Goal: Task Accomplishment & Management: Manage account settings

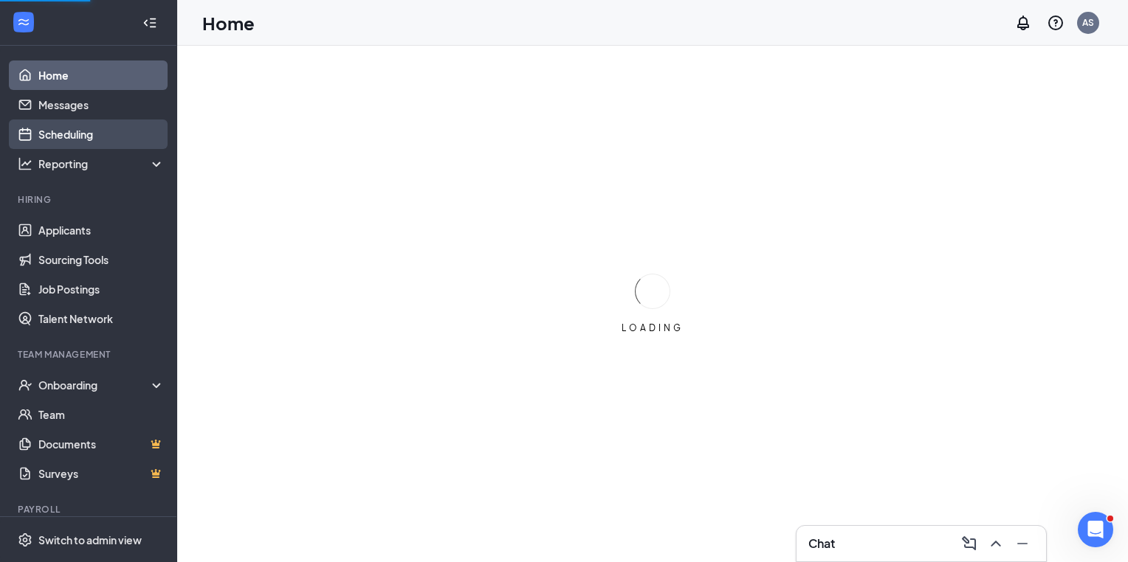
click at [106, 137] on link "Scheduling" at bounding box center [101, 135] width 126 height 30
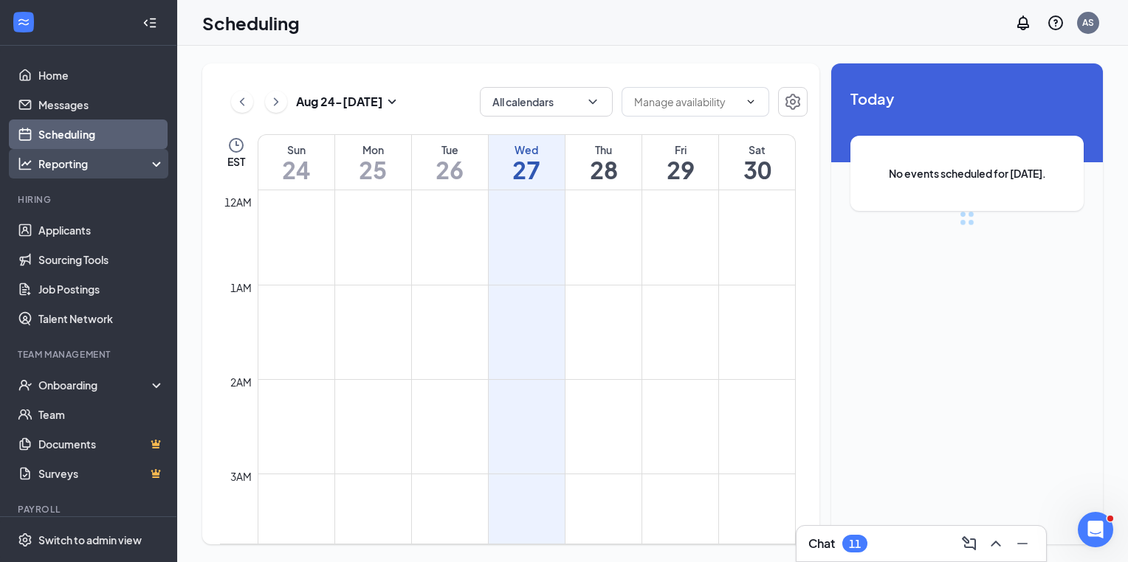
scroll to position [725, 0]
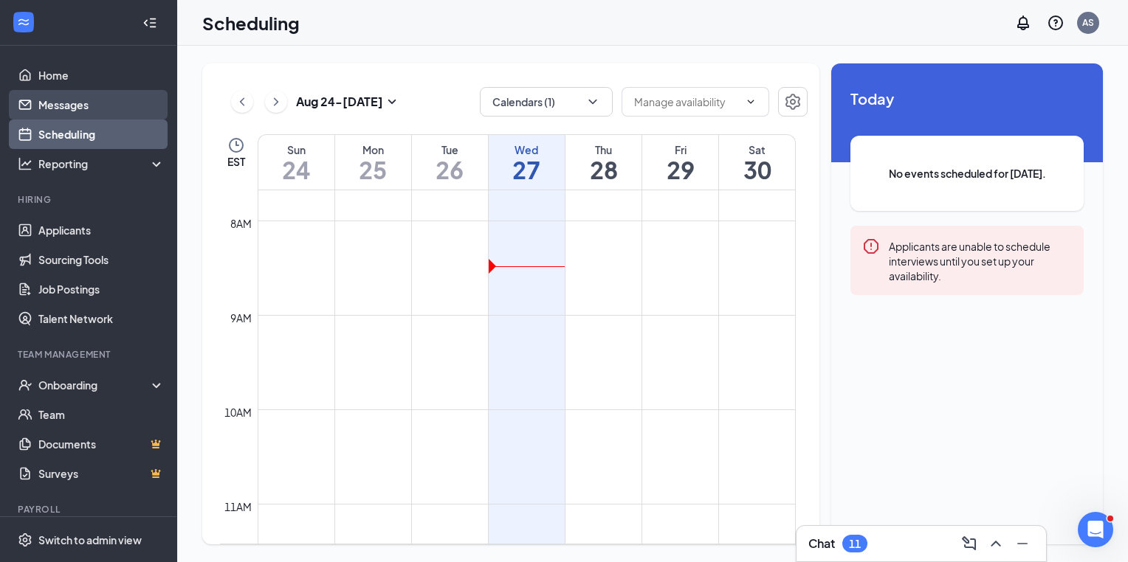
click at [68, 108] on link "Messages" at bounding box center [101, 105] width 126 height 30
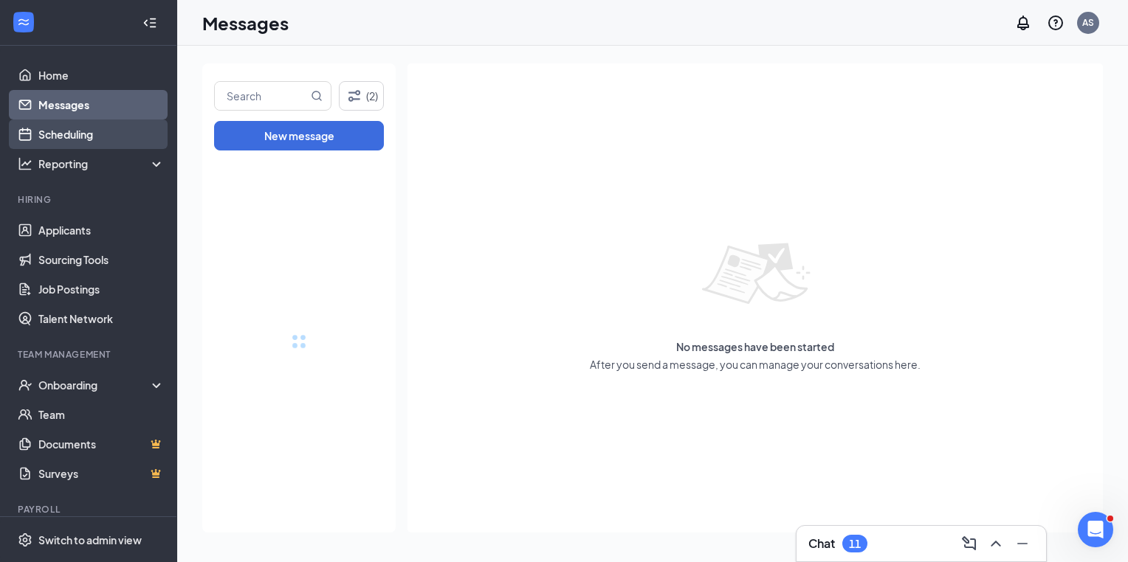
click at [71, 128] on link "Scheduling" at bounding box center [101, 135] width 126 height 30
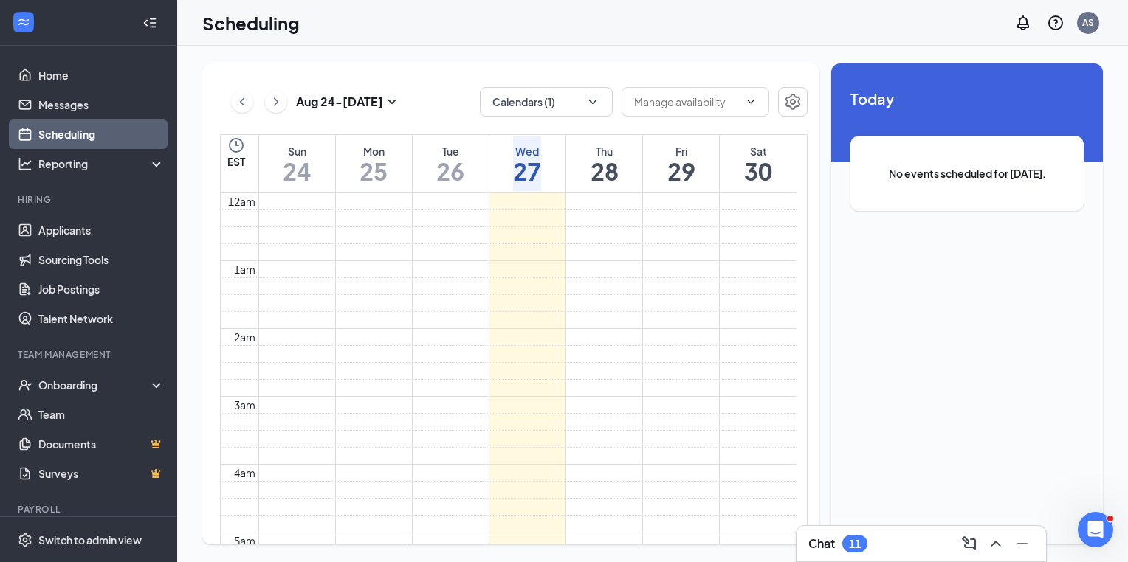
scroll to position [725, 0]
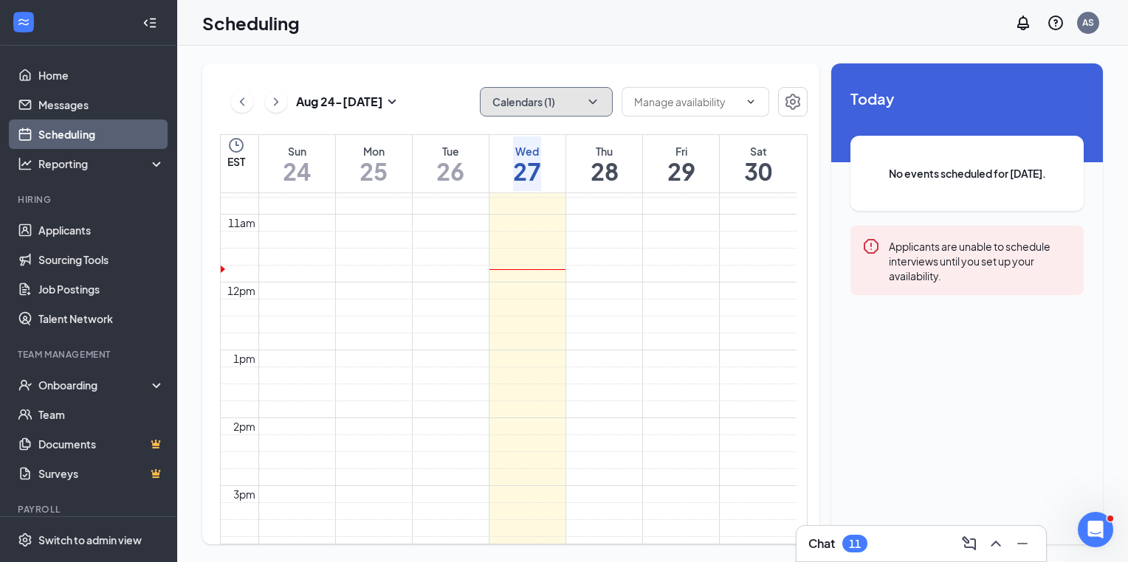
click at [603, 103] on button "Calendars (1)" at bounding box center [546, 102] width 133 height 30
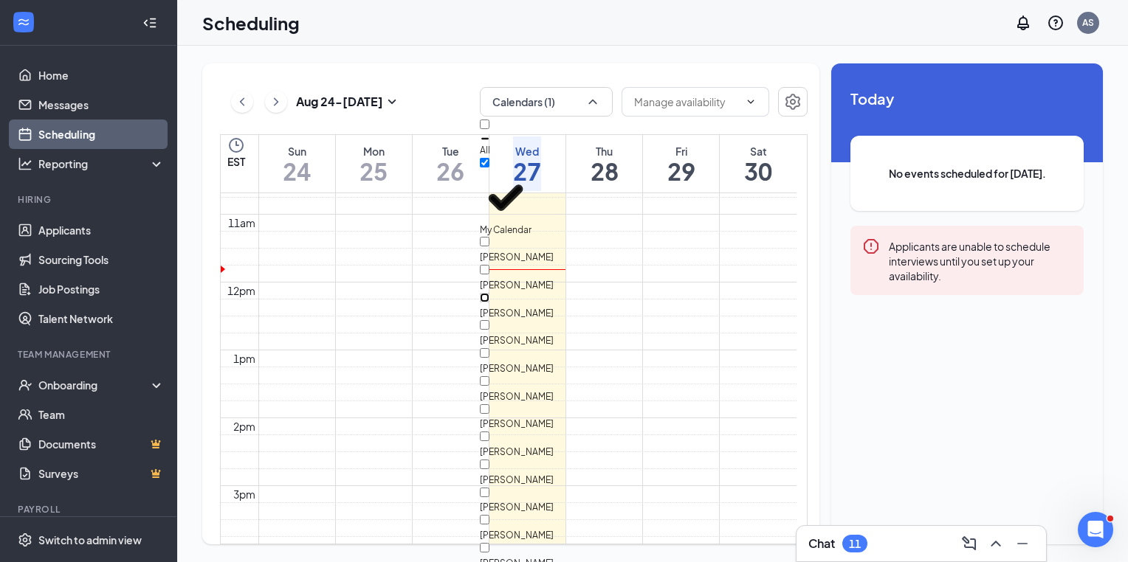
click at [489, 293] on input "[PERSON_NAME]" at bounding box center [485, 298] width 10 height 10
checkbox input "true"
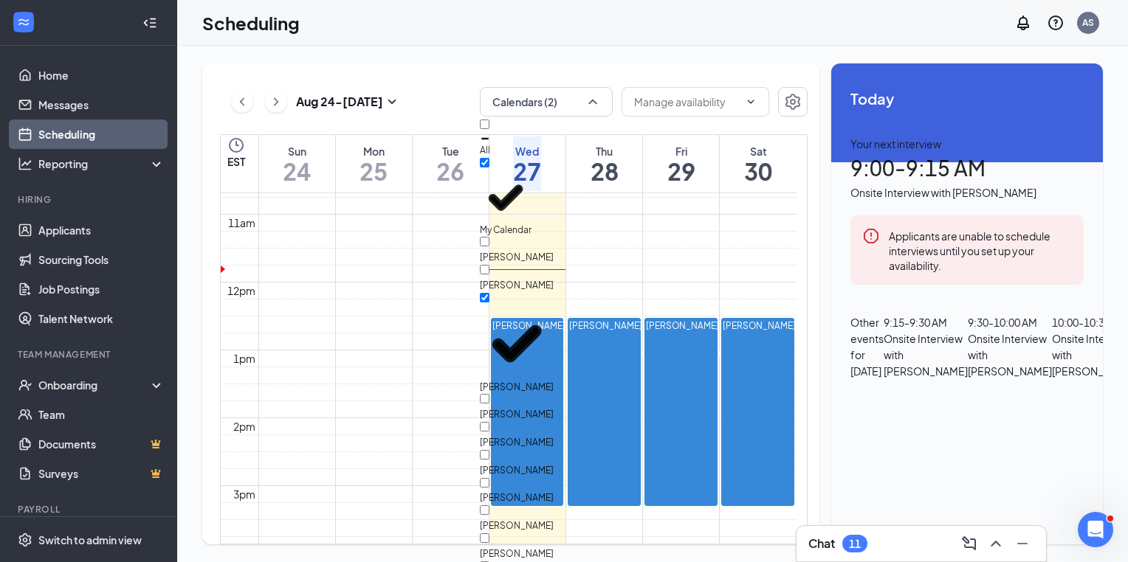
click at [654, 8] on div "Scheduling AS" at bounding box center [652, 23] width 950 height 46
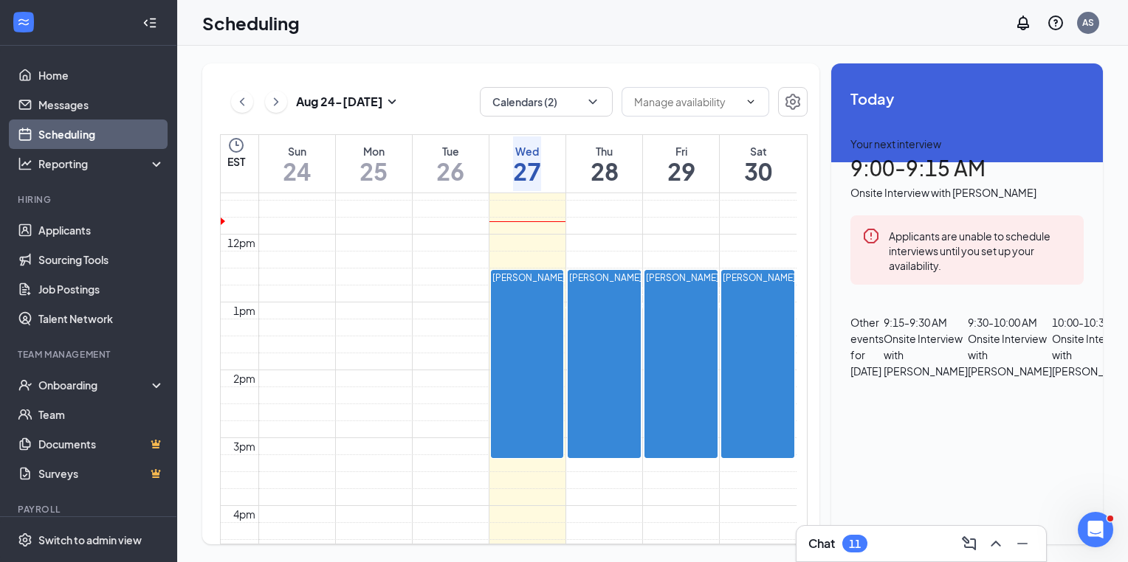
scroll to position [799, 0]
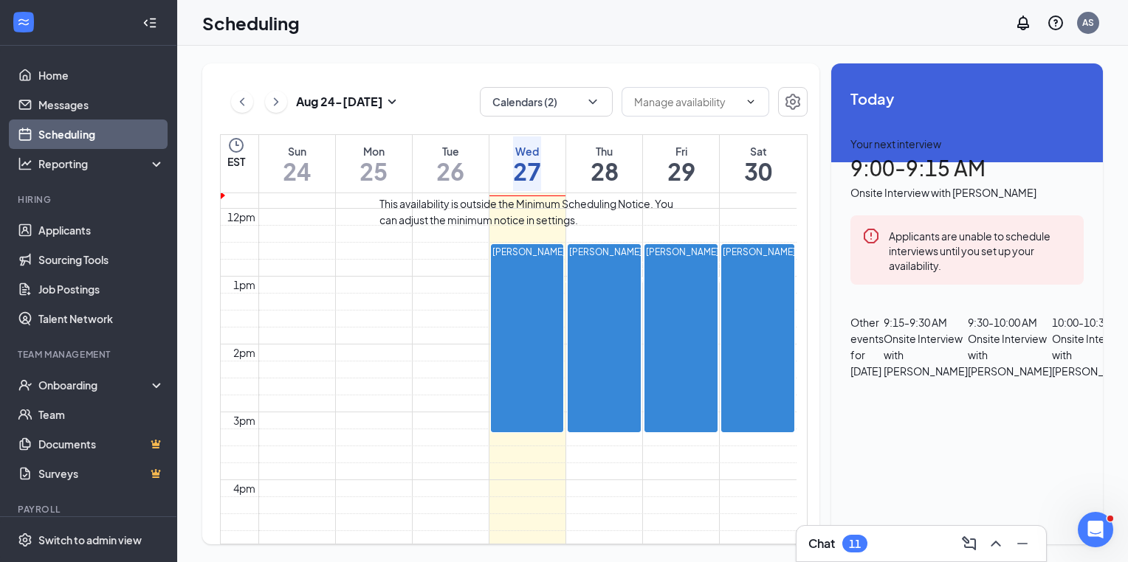
click at [565, 256] on span "9:00-9:15 AM" at bounding box center [577, 265] width 25 height 43
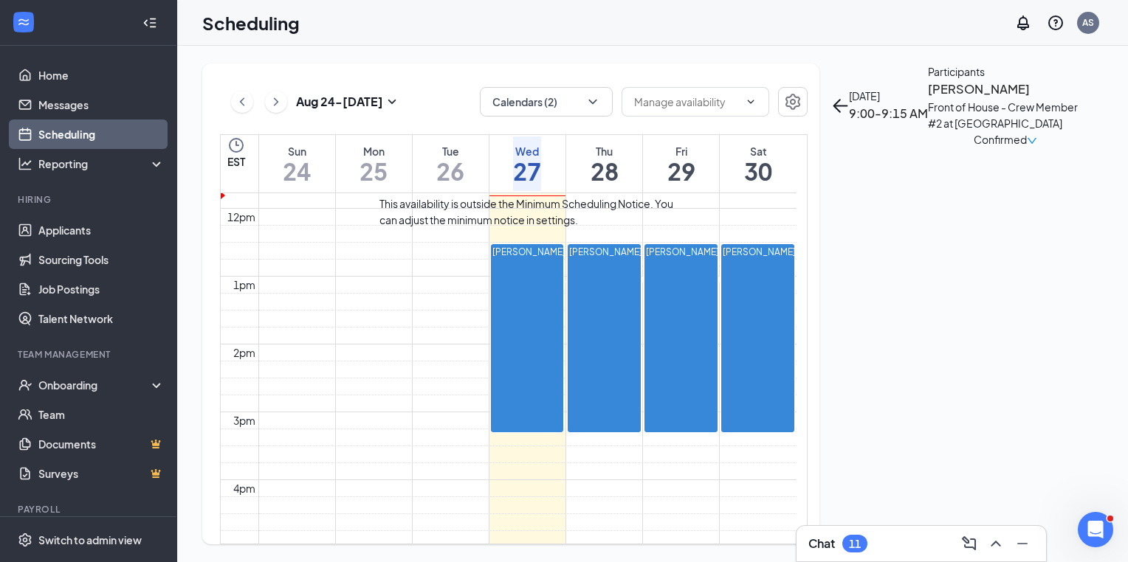
click at [590, 265] on div "9:15-9:30 AM 1" at bounding box center [602, 279] width 25 height 66
click at [615, 306] on div "1" at bounding box center [627, 297] width 25 height 20
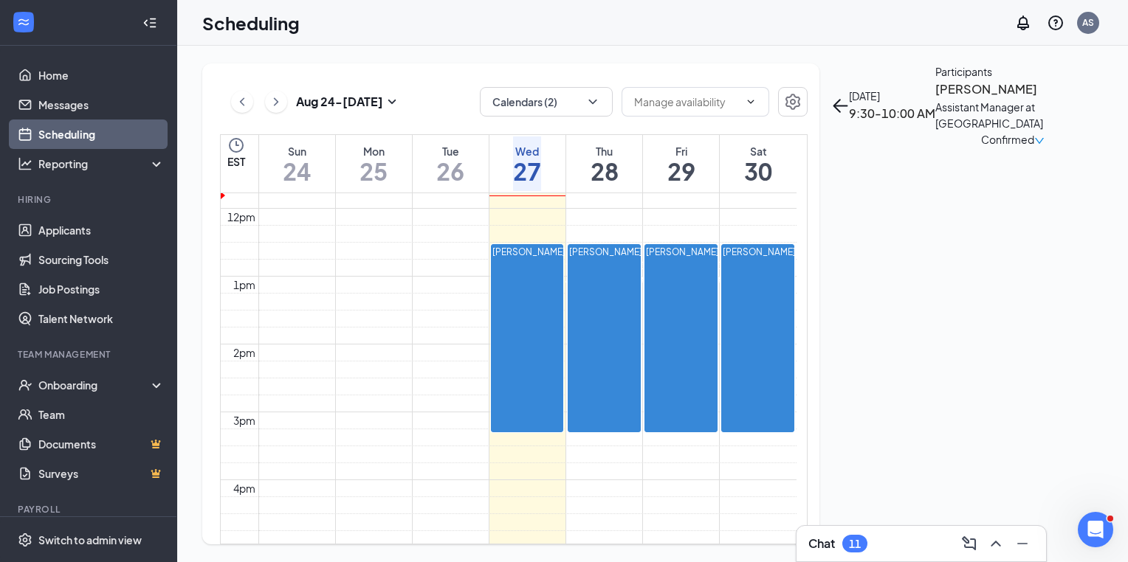
click at [935, 99] on h3 "[PERSON_NAME]" at bounding box center [1012, 89] width 155 height 19
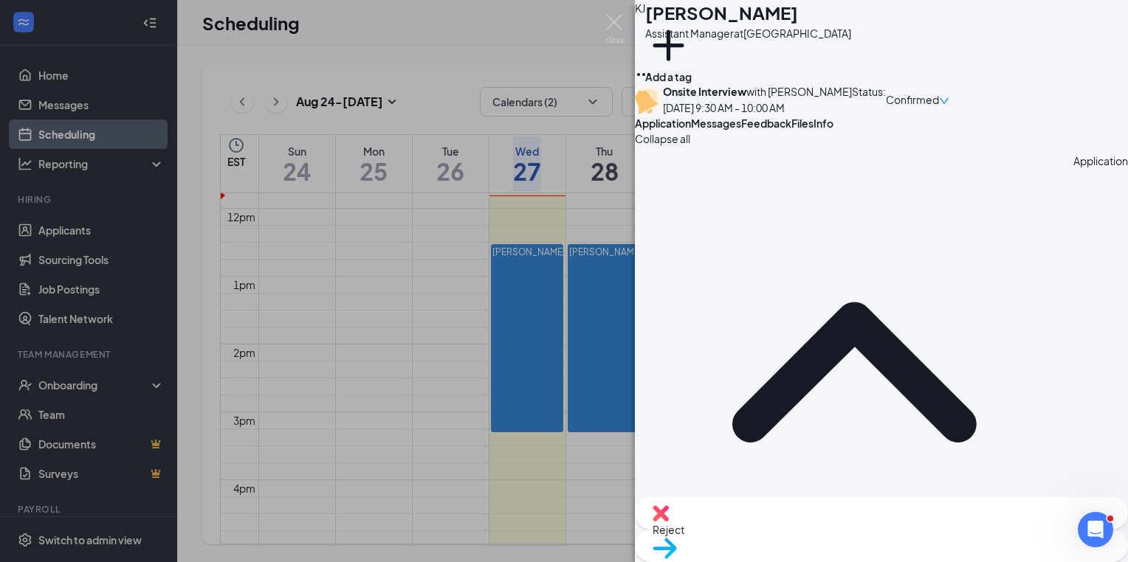
click at [833, 130] on span "Info" at bounding box center [823, 123] width 20 height 13
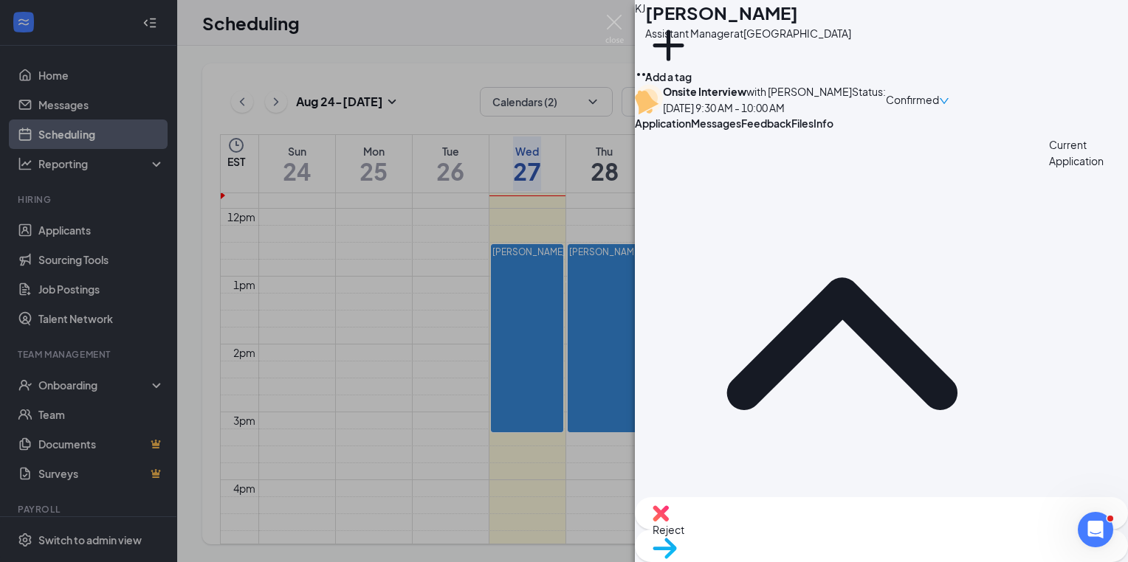
click at [741, 131] on button "Messages" at bounding box center [716, 123] width 50 height 15
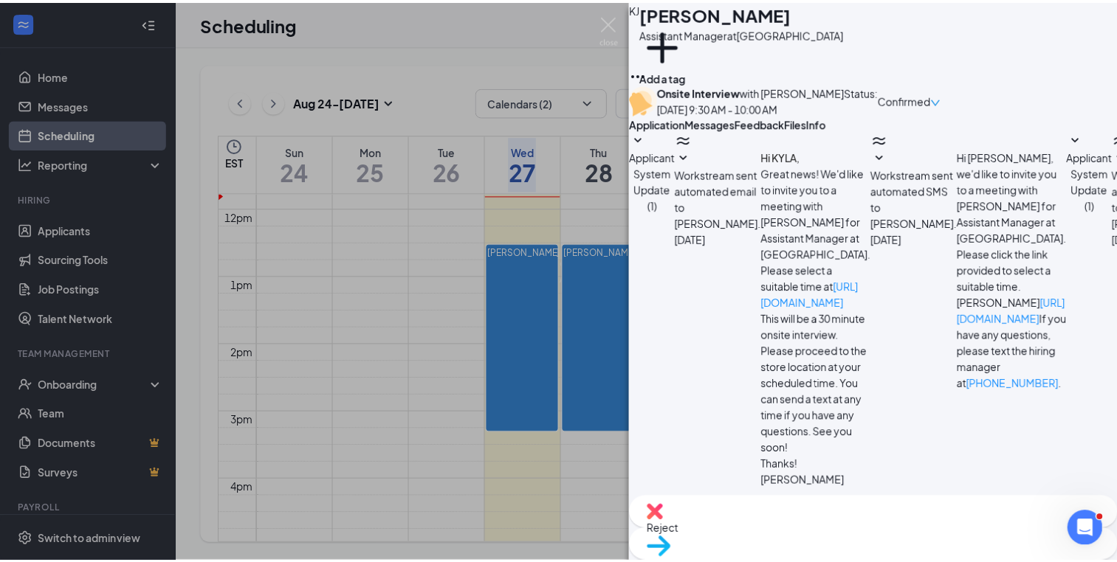
scroll to position [401, 0]
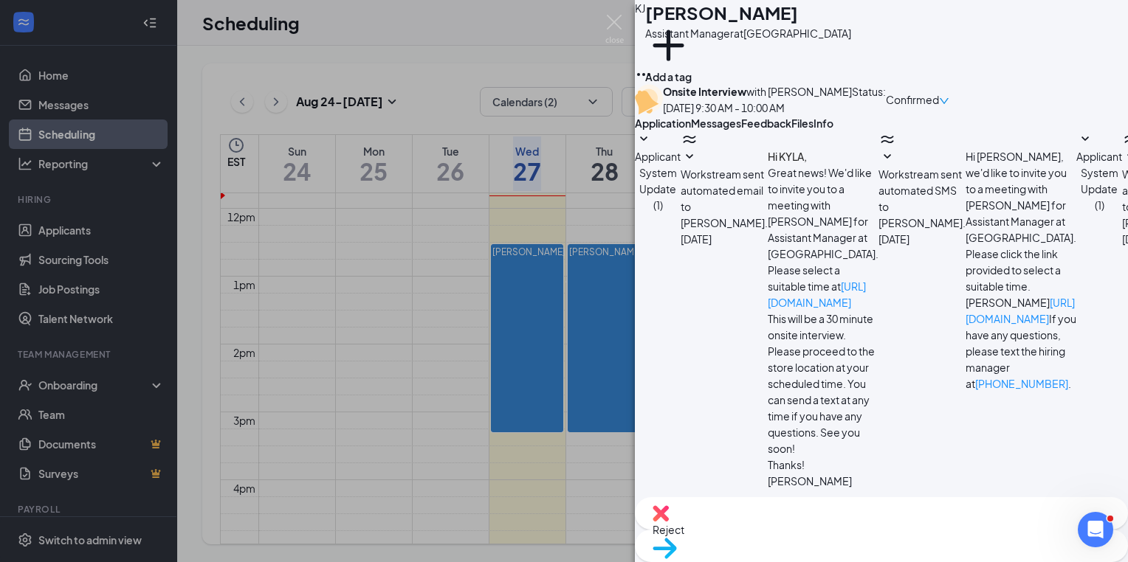
click at [791, 130] on span "Feedback" at bounding box center [766, 123] width 50 height 13
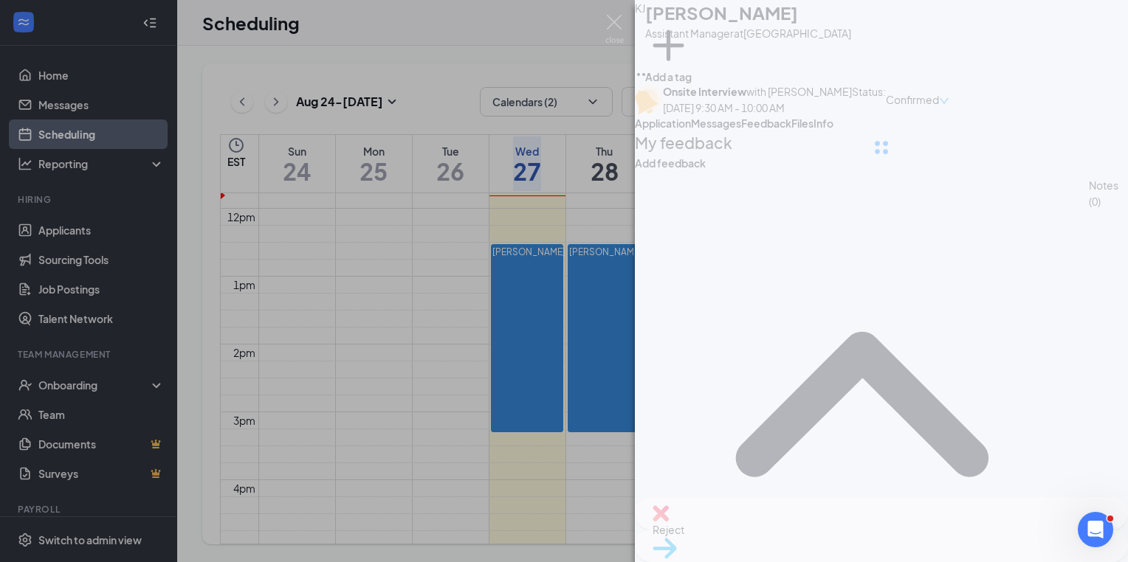
click at [959, 180] on div at bounding box center [881, 147] width 493 height 295
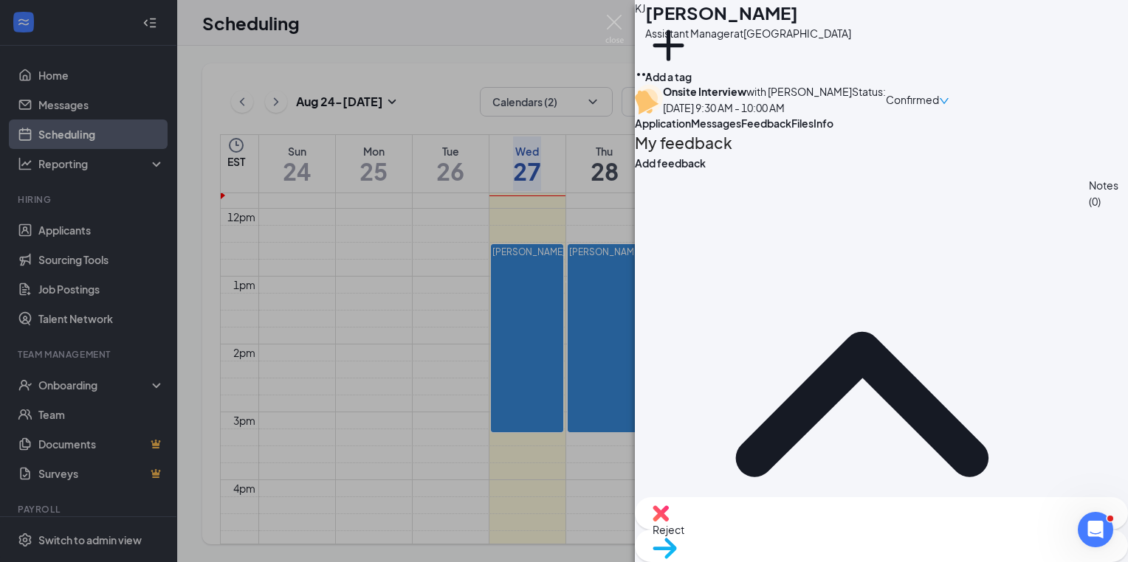
click at [813, 130] on span "Files" at bounding box center [802, 123] width 22 height 13
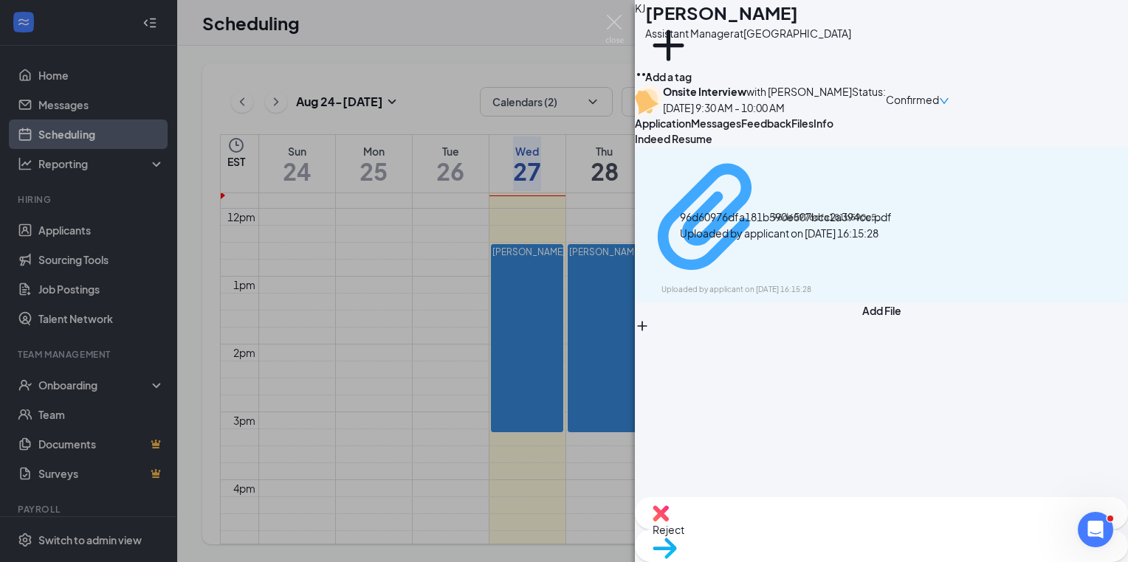
click at [770, 284] on div "Uploaded by applicant on [DATE] 16:15:28" at bounding box center [771, 290] width 221 height 12
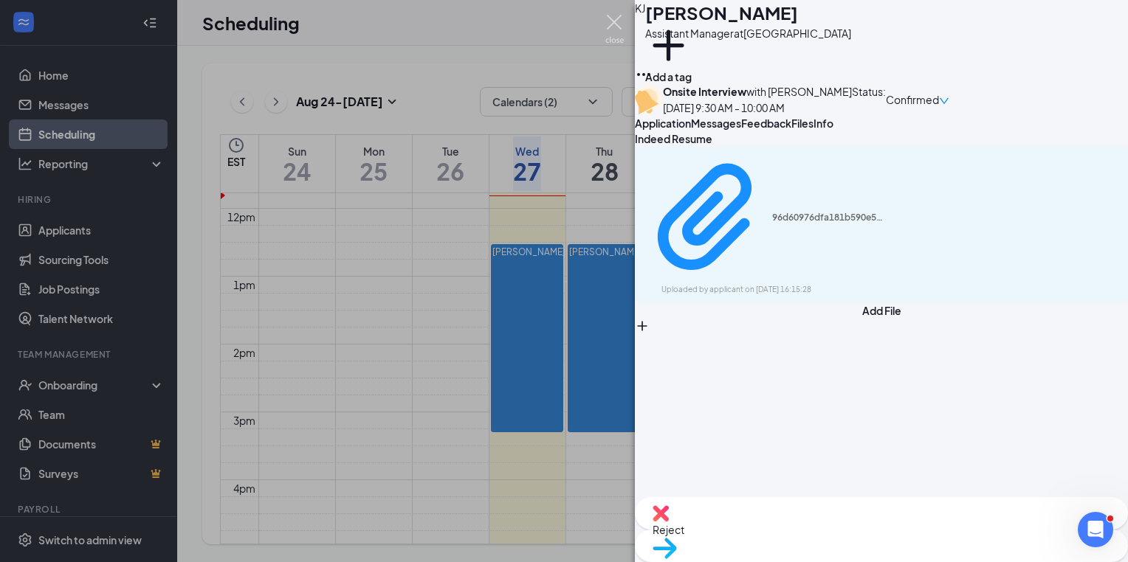
click at [618, 24] on img at bounding box center [614, 29] width 18 height 29
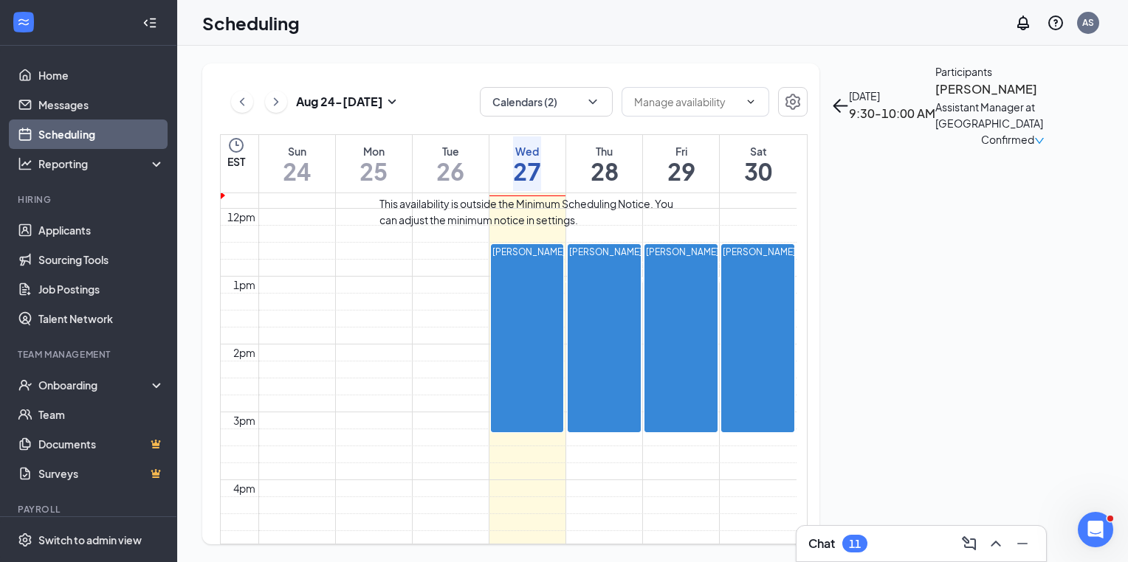
click at [641, 286] on span "10:00-10:30 AM" at bounding box center [656, 265] width 30 height 43
click at [615, 286] on span "9:30-10:00 AM" at bounding box center [627, 265] width 25 height 43
click at [671, 286] on span "10:30-11:00 AM" at bounding box center [686, 265] width 30 height 43
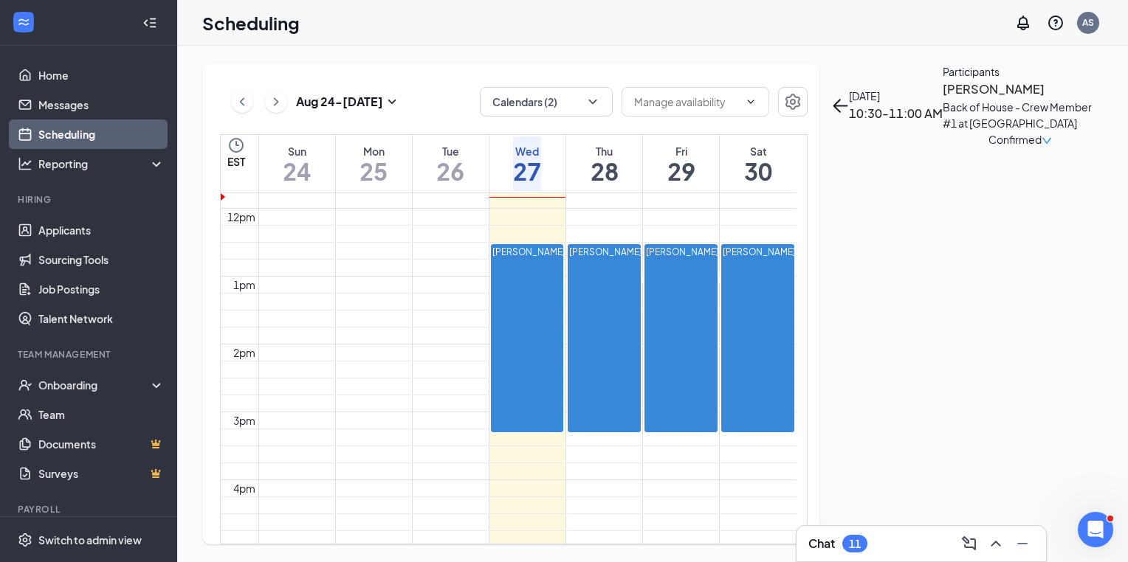
click at [642, 262] on span "9:00-9:30 AM" at bounding box center [654, 265] width 25 height 43
click at [667, 286] on span "9:30-9:45 AM" at bounding box center [679, 265] width 25 height 43
click at [692, 286] on span "9:45-10:00 AM" at bounding box center [704, 265] width 25 height 43
click at [717, 286] on span "10:30-11:00 AM" at bounding box center [732, 265] width 30 height 43
click at [719, 287] on div "1" at bounding box center [731, 297] width 25 height 20
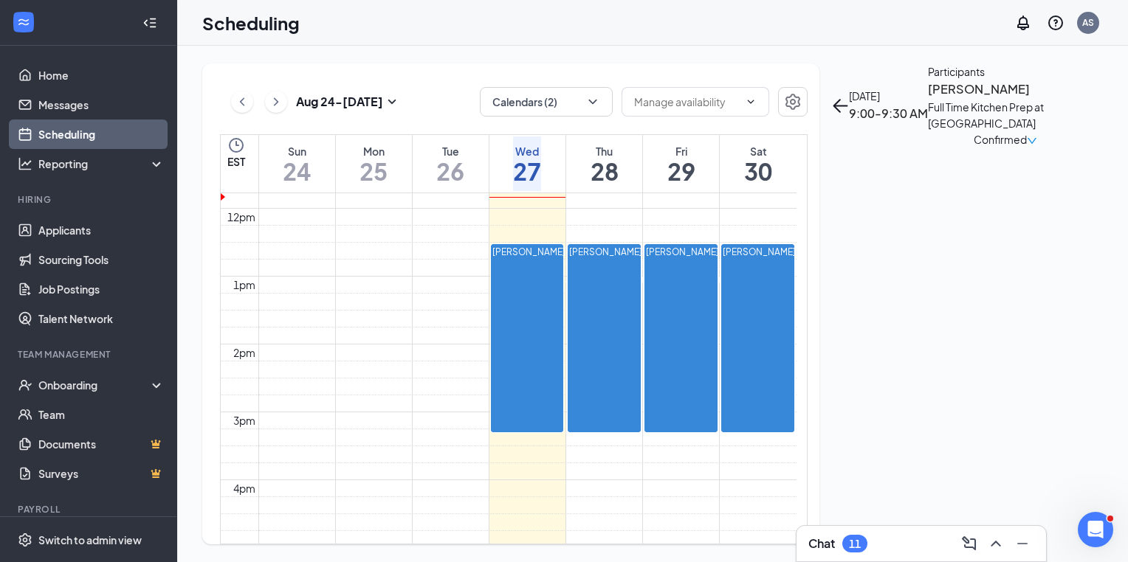
click at [744, 286] on span "9:30-10:00 AM" at bounding box center [756, 265] width 25 height 43
click at [935, 99] on h3 "[PERSON_NAME]" at bounding box center [1012, 89] width 155 height 19
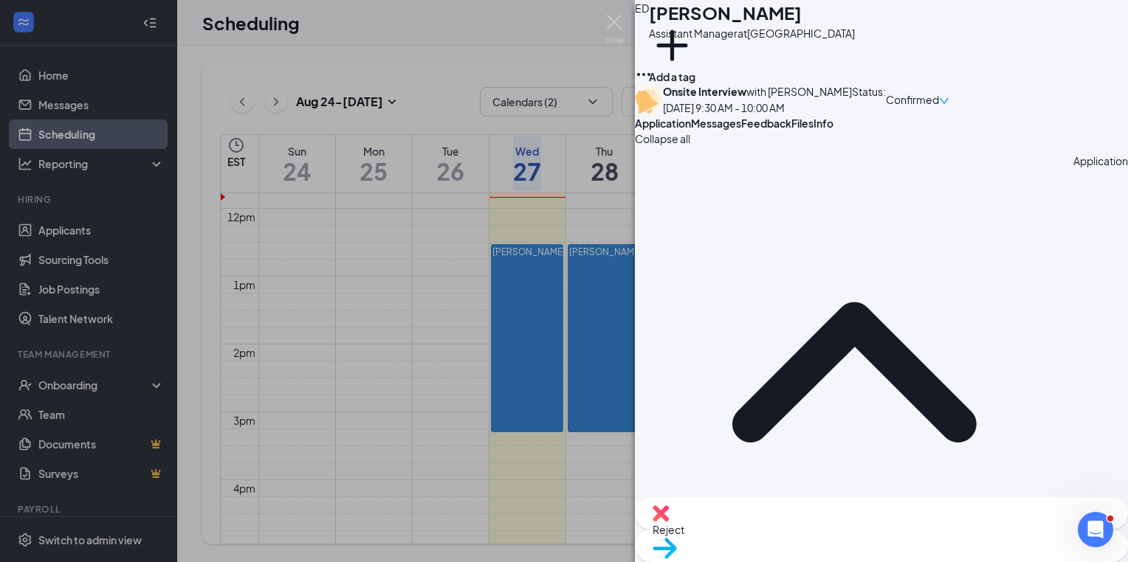
drag, startPoint x: 1051, startPoint y: 176, endPoint x: 1044, endPoint y: 180, distance: 7.6
click at [833, 131] on div "Info" at bounding box center [823, 123] width 20 height 15
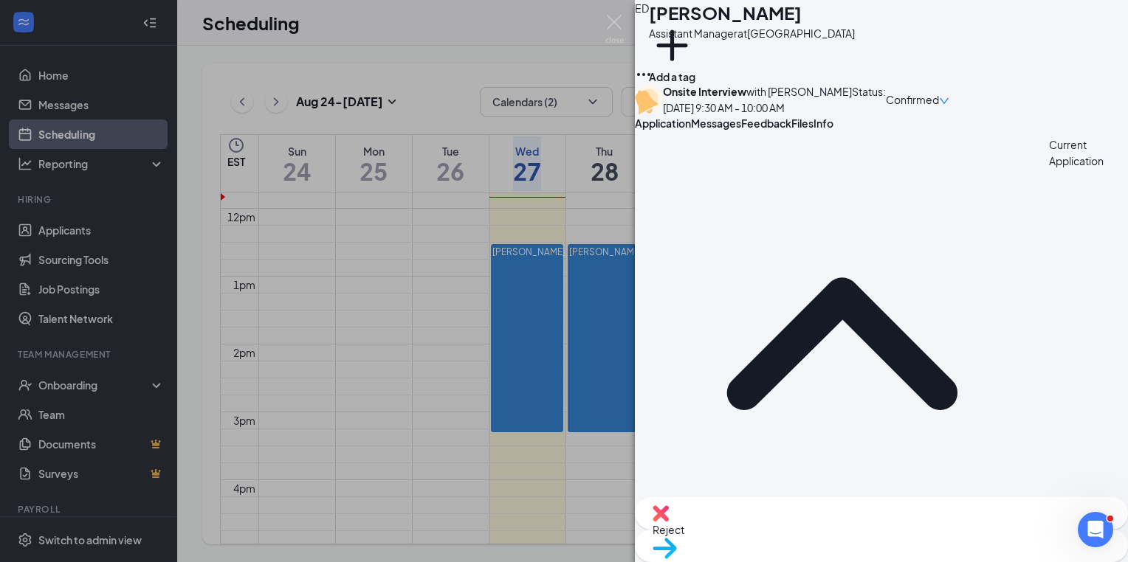
click at [813, 130] on span "Files" at bounding box center [802, 123] width 22 height 13
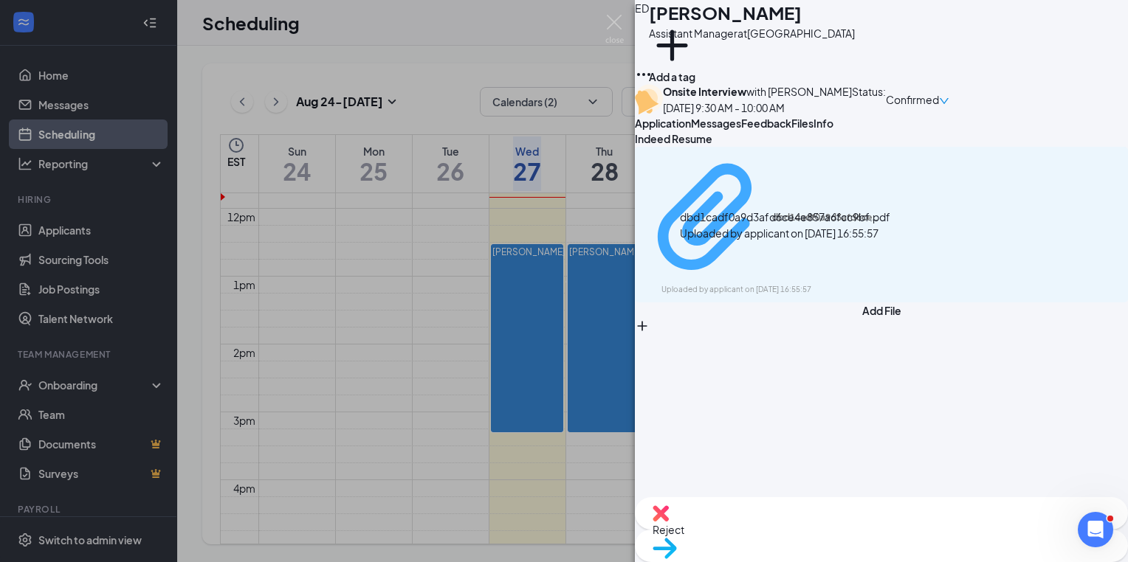
click at [813, 267] on div "dbd1cadf0a9d3afd6ce4e857a6fcc9bf.pdf Uploaded by applicant on [DATE] 16:55:57" at bounding box center [762, 224] width 239 height 142
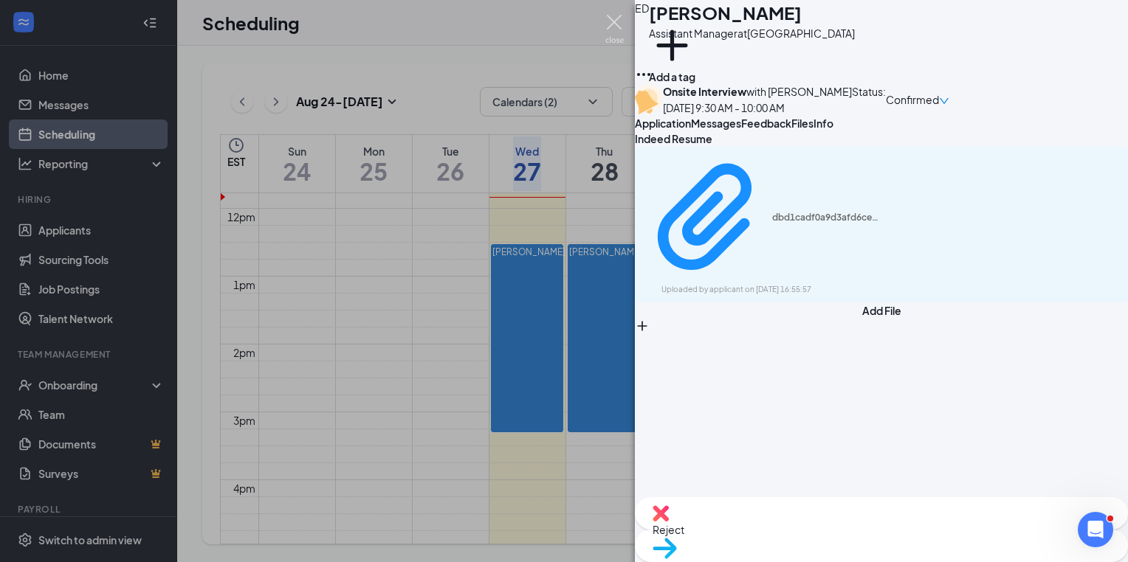
click at [616, 23] on img at bounding box center [614, 29] width 18 height 29
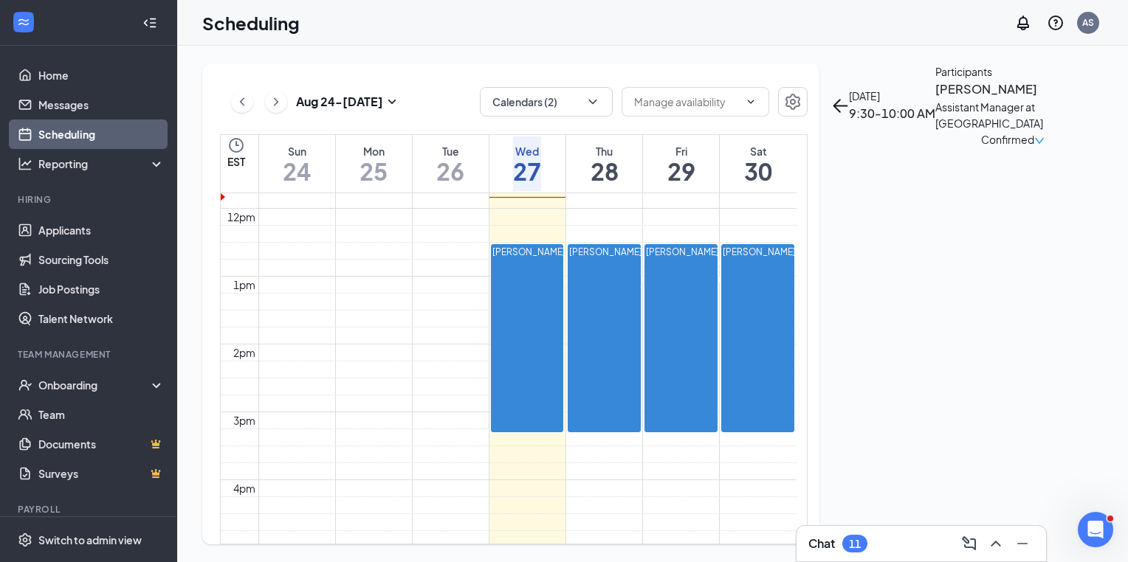
click at [769, 286] on span "10:00-10:30 AM" at bounding box center [784, 265] width 30 height 43
click at [799, 312] on div "1" at bounding box center [814, 299] width 30 height 25
click at [942, 99] on h3 "[PERSON_NAME]" at bounding box center [1019, 89] width 155 height 19
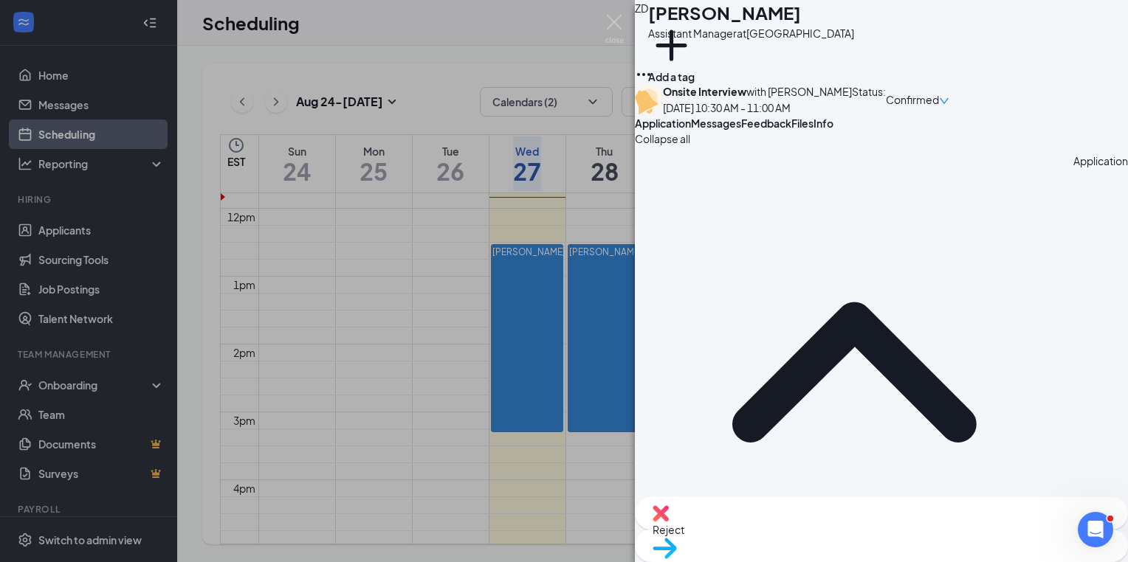
drag, startPoint x: 973, startPoint y: 184, endPoint x: 948, endPoint y: 173, distance: 26.7
click at [813, 130] on span "Files" at bounding box center [802, 123] width 22 height 13
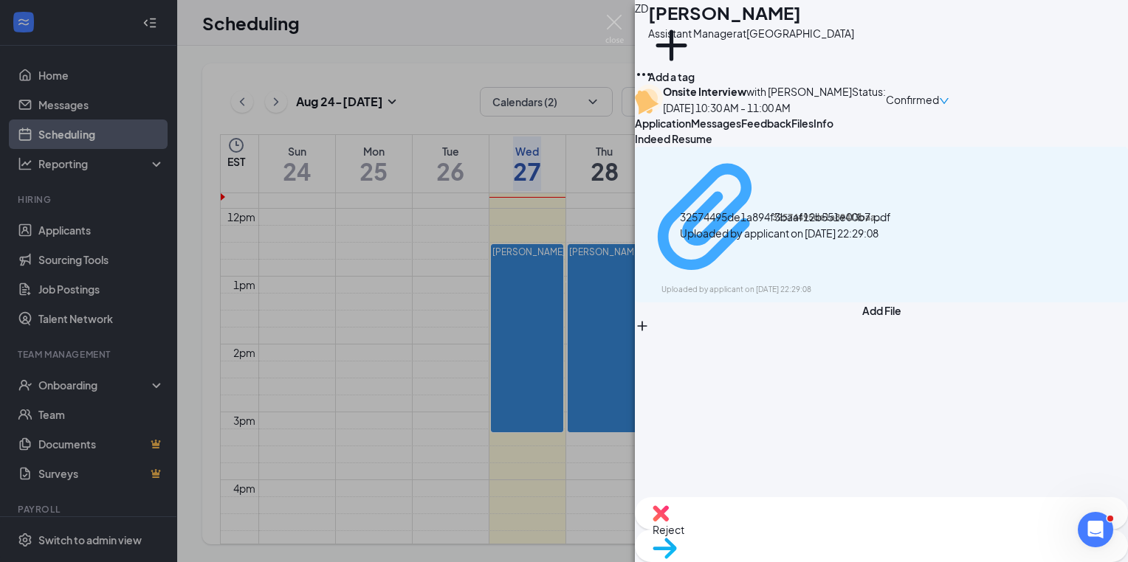
click at [874, 267] on div "32574495de1a894f3baaf12b551e00b7.pdf Uploaded by applicant on [DATE] 22:29:08" at bounding box center [762, 224] width 239 height 142
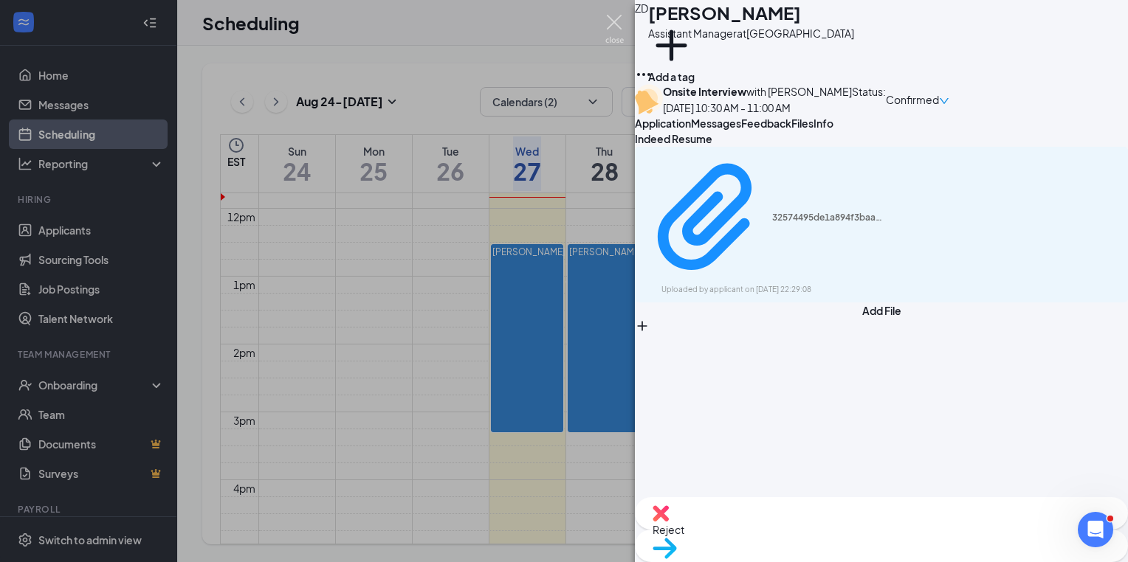
click at [617, 18] on img at bounding box center [614, 29] width 18 height 29
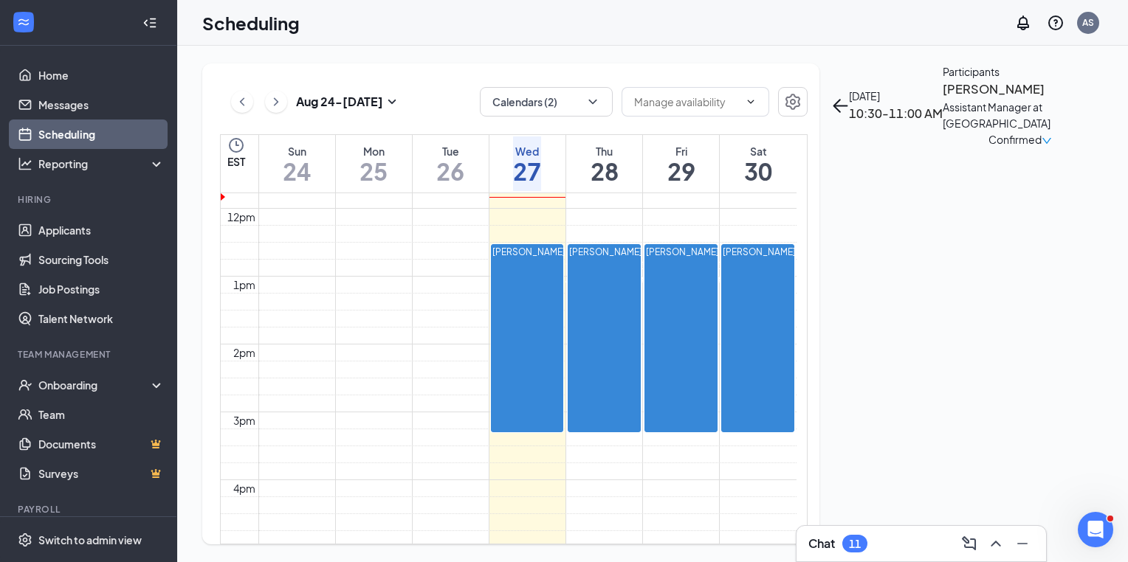
click at [821, 286] on span "10:00-10:15 AM" at bounding box center [836, 265] width 30 height 43
click at [851, 286] on span "10:30-10:45 AM" at bounding box center [866, 265] width 30 height 43
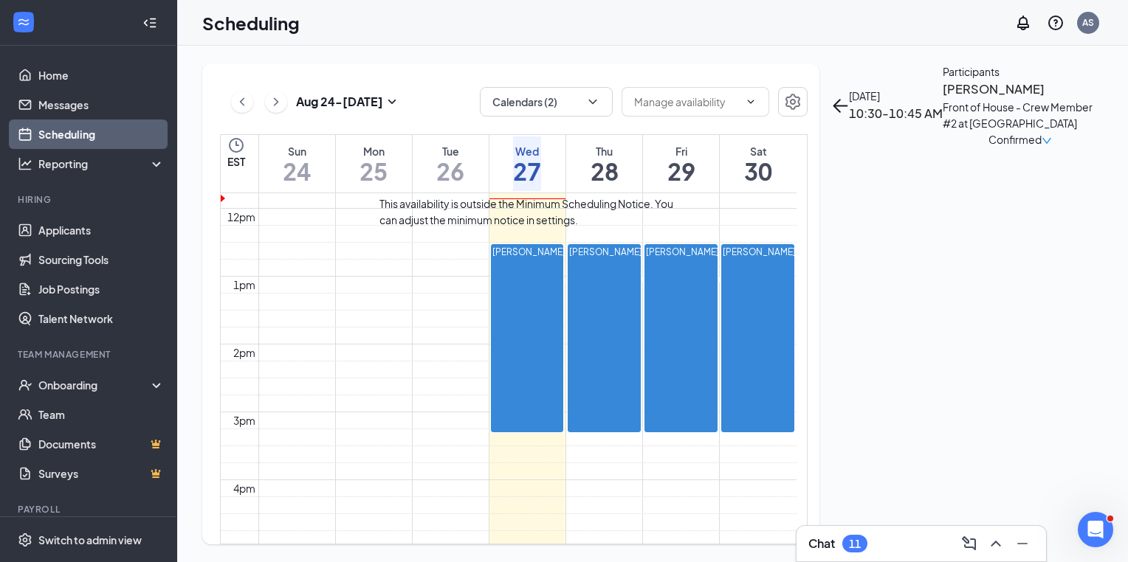
click at [565, 257] on span "9:00-9:15 AM" at bounding box center [577, 265] width 25 height 43
click at [590, 269] on span "9:15-9:30 AM" at bounding box center [602, 265] width 25 height 43
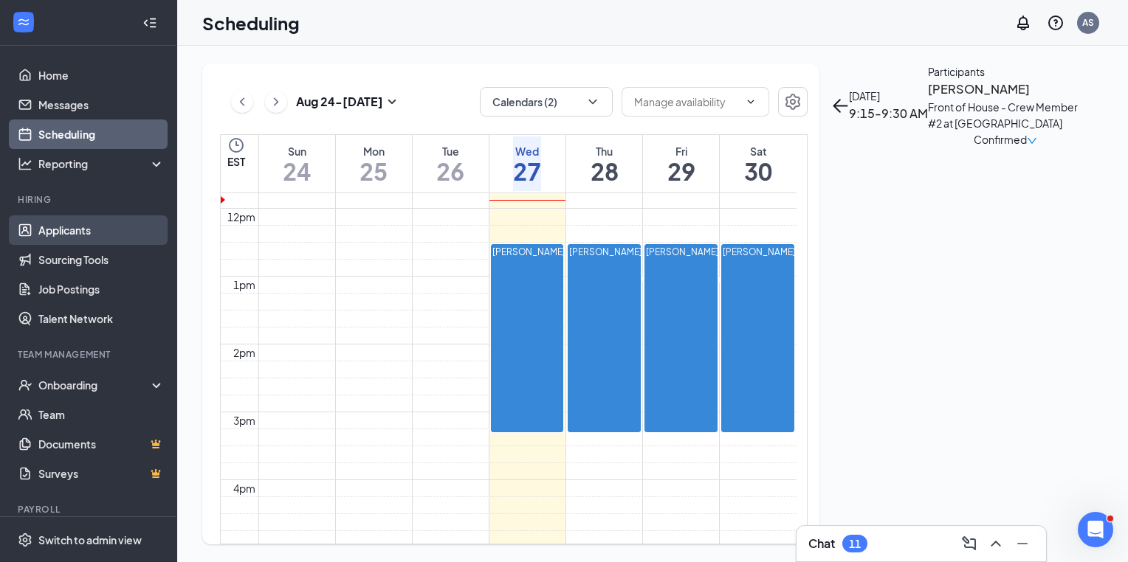
click at [94, 235] on link "Applicants" at bounding box center [101, 230] width 126 height 30
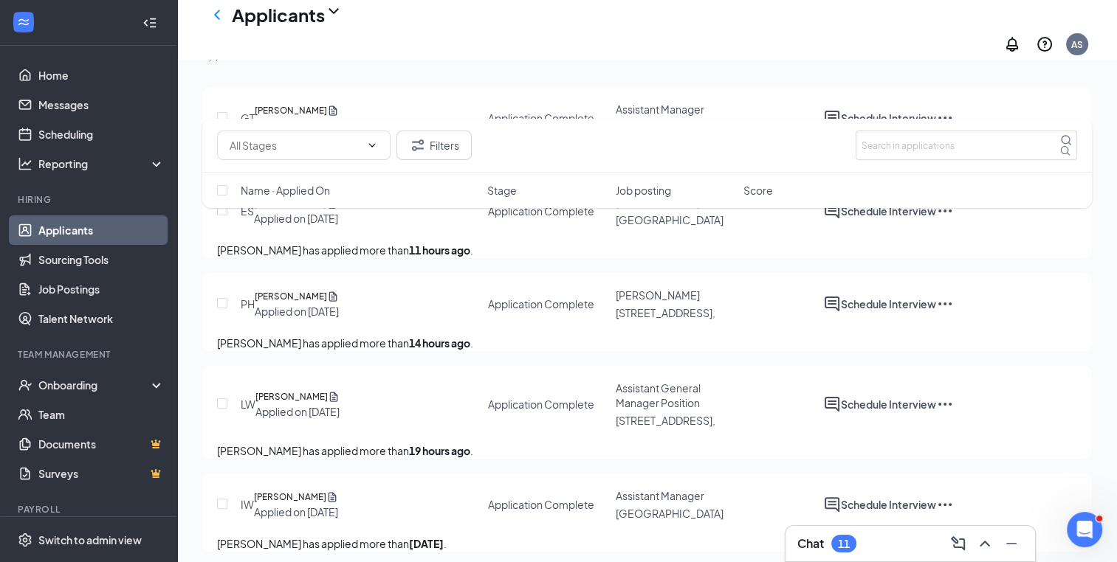
scroll to position [74, 0]
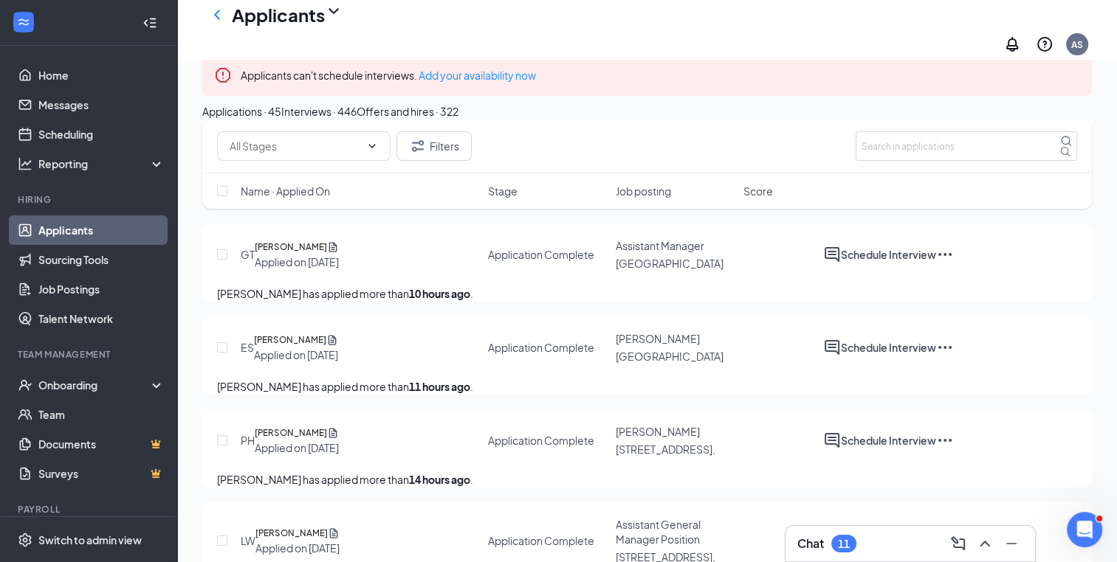
click at [356, 120] on div "Interviews · 446" at bounding box center [318, 111] width 75 height 16
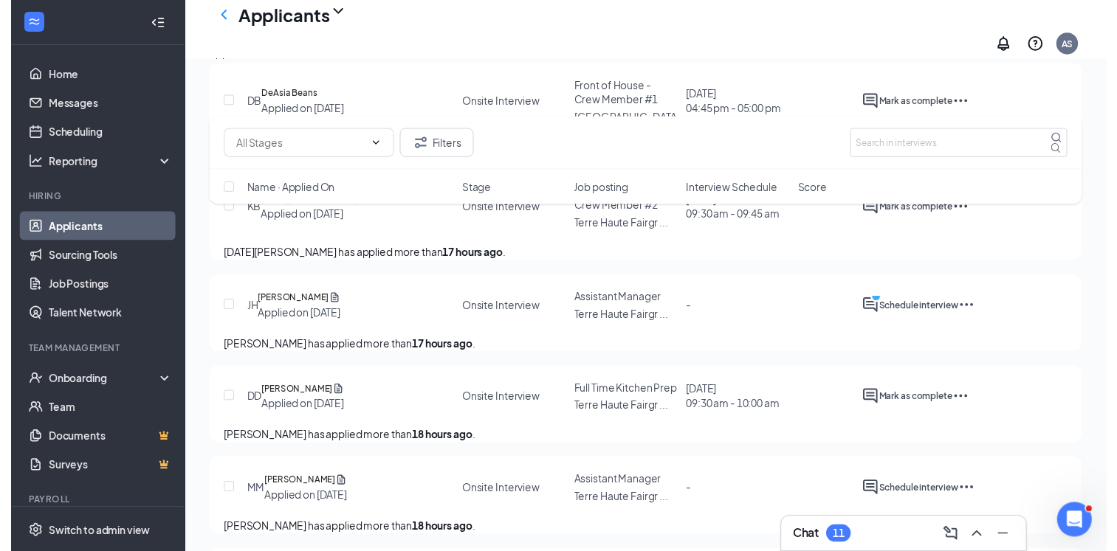
scroll to position [812, 0]
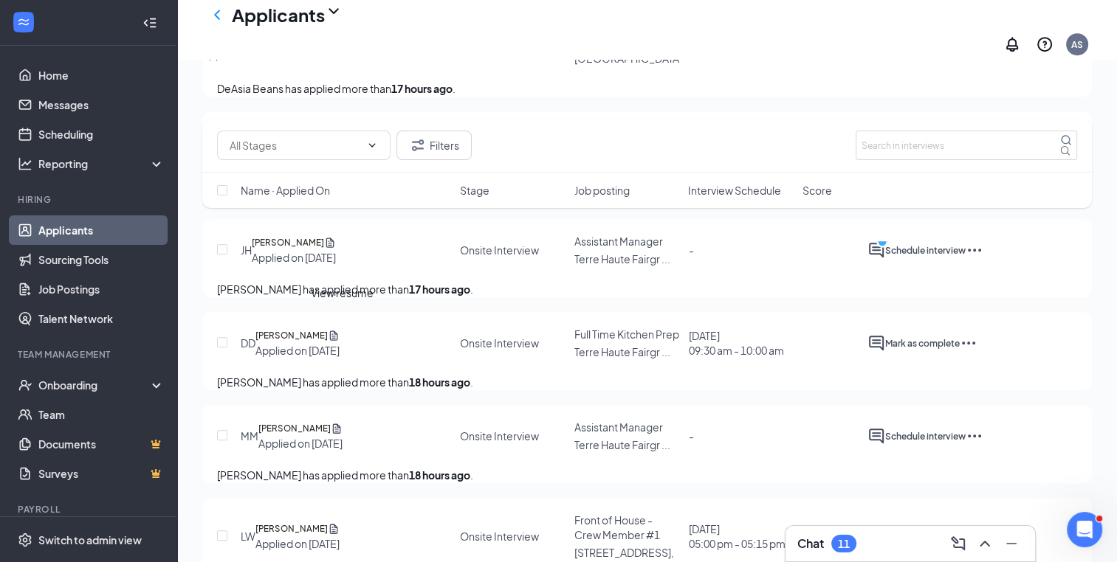
click at [336, 250] on icon "Document" at bounding box center [330, 242] width 12 height 15
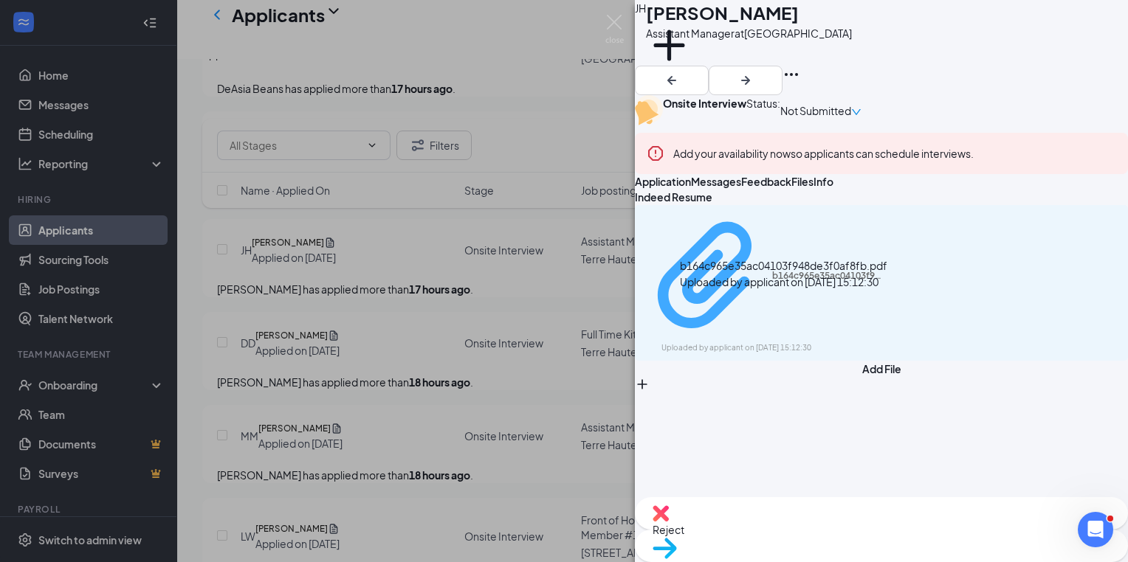
click at [791, 342] on div "Uploaded by applicant on [DATE] 15:12:30" at bounding box center [771, 348] width 221 height 12
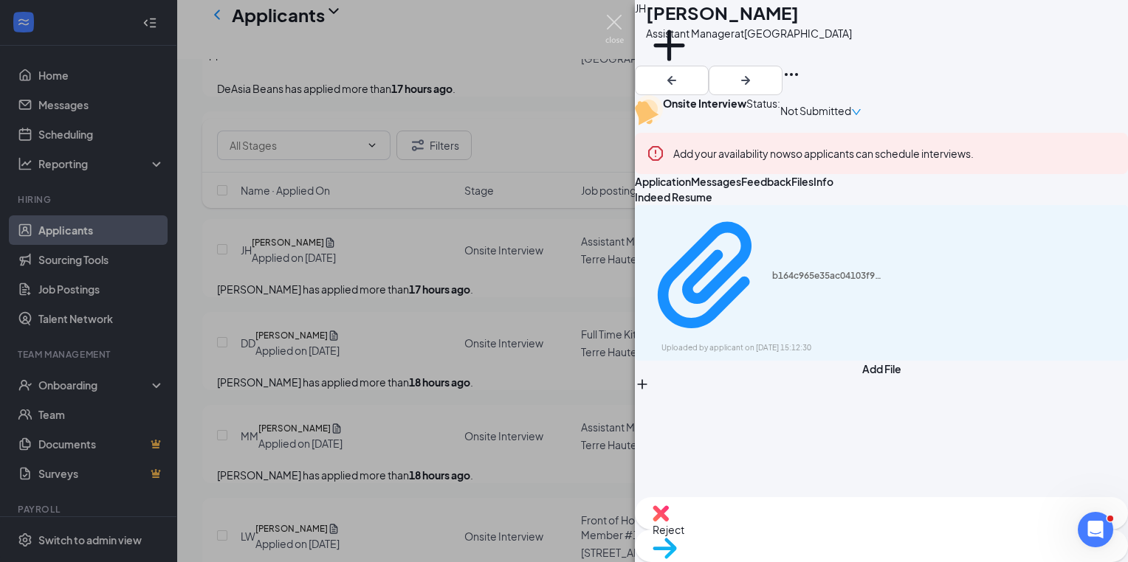
click at [607, 19] on img at bounding box center [614, 29] width 18 height 29
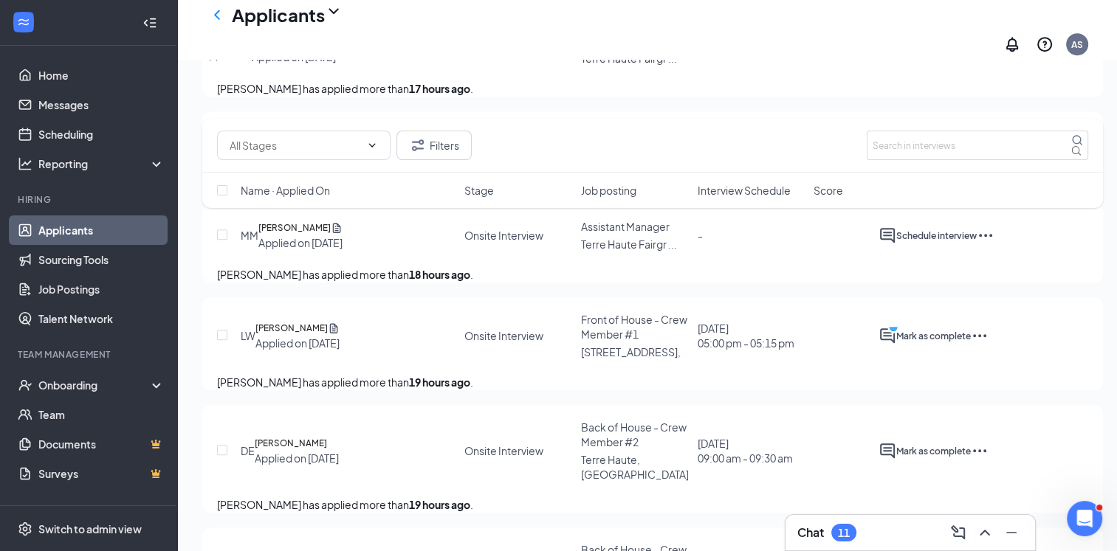
scroll to position [1033, 0]
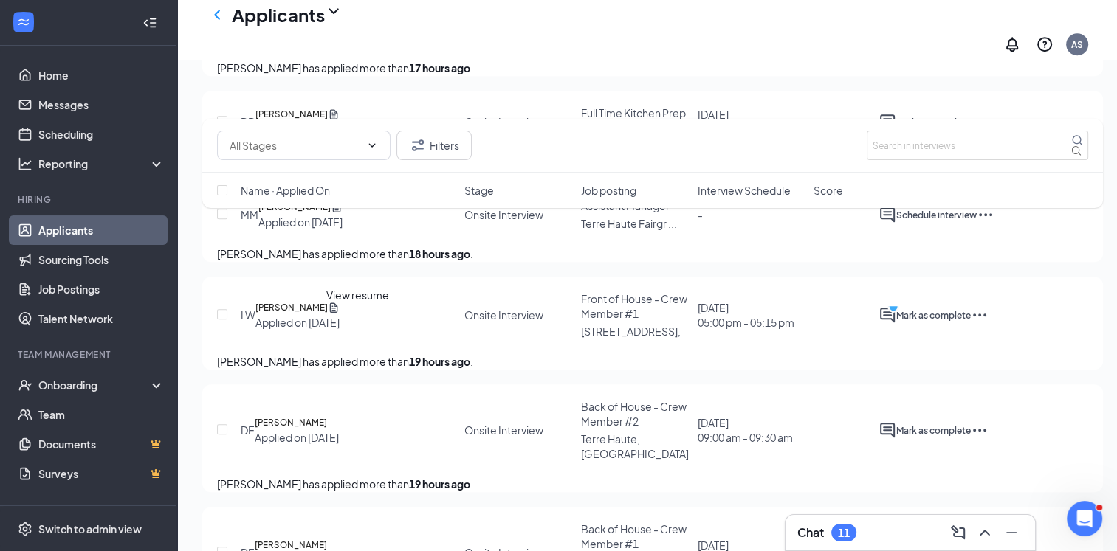
click at [341, 212] on icon "Document" at bounding box center [337, 207] width 8 height 10
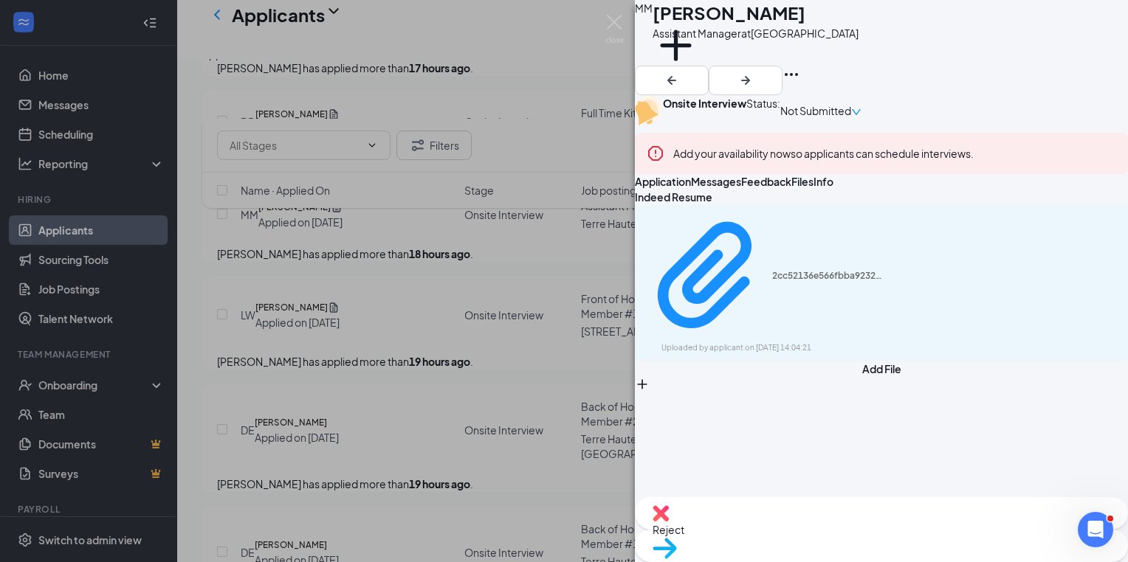
click at [950, 328] on div "2cc52136e566fbba923214060212de9a.pdf Uploaded by applicant on [DATE] 14:04:21" at bounding box center [881, 283] width 493 height 156
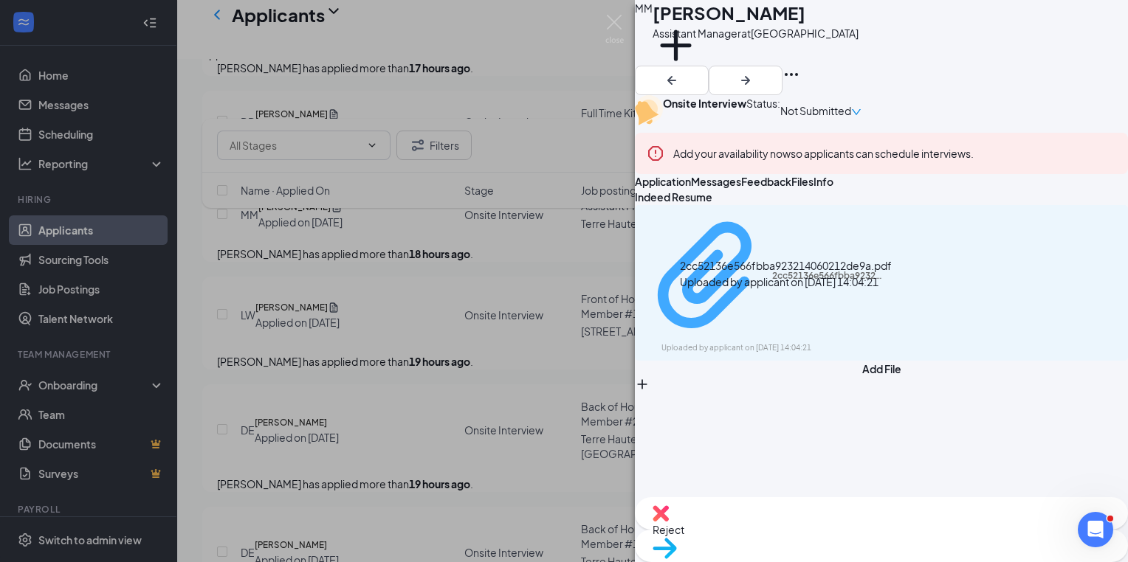
click at [856, 342] on div "Uploaded by applicant on [DATE] 14:04:21" at bounding box center [771, 348] width 221 height 12
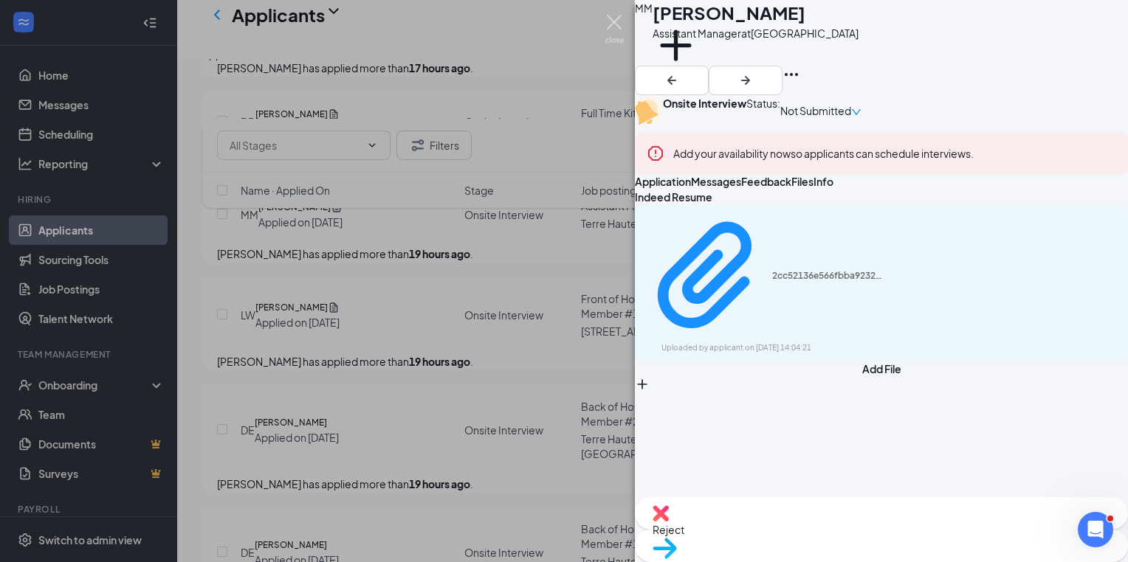
click at [611, 24] on img at bounding box center [614, 29] width 18 height 29
